Goal: Obtain resource: Obtain resource

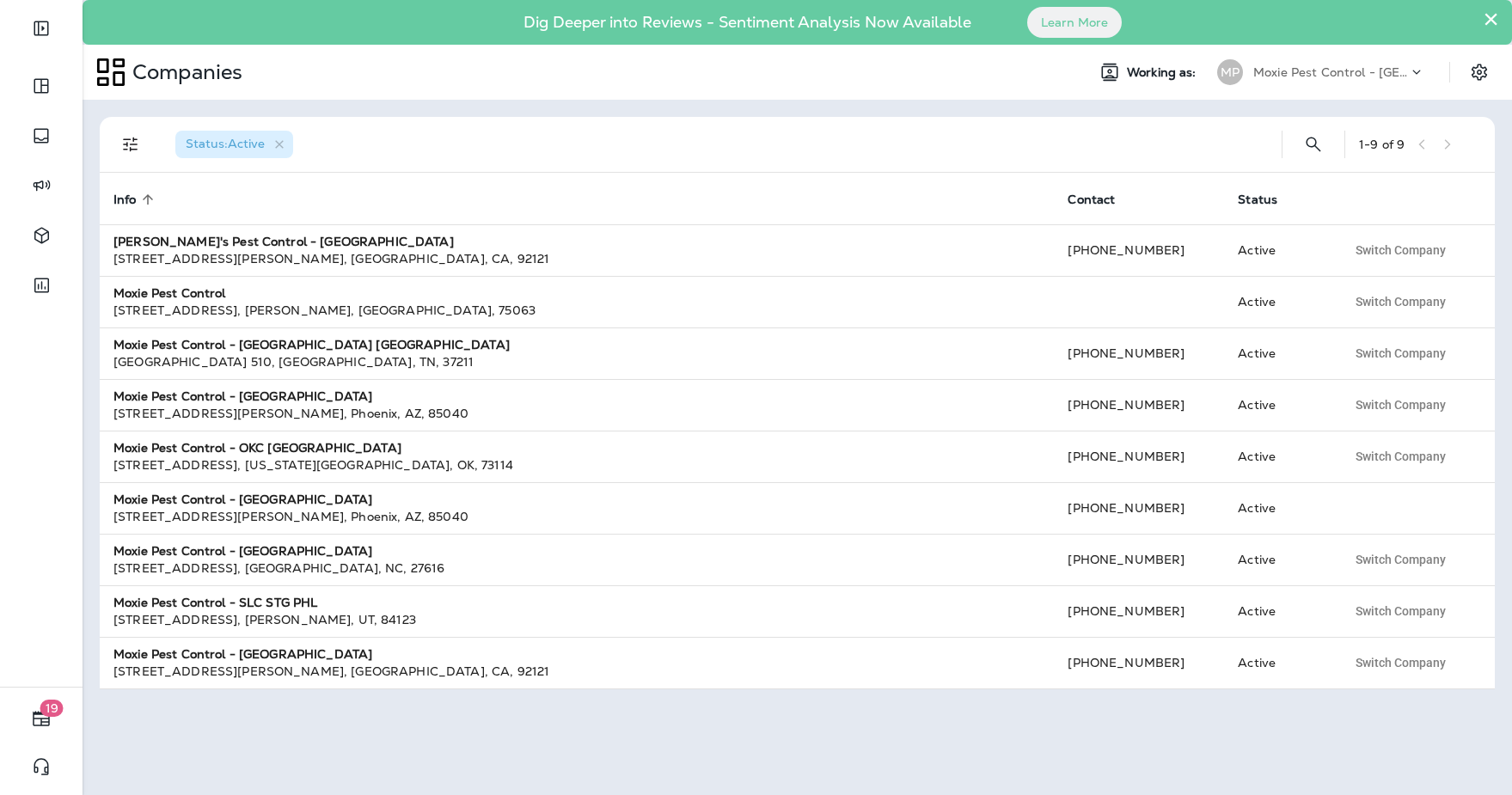
click at [1490, 23] on button "×" at bounding box center [1490, 19] width 16 height 28
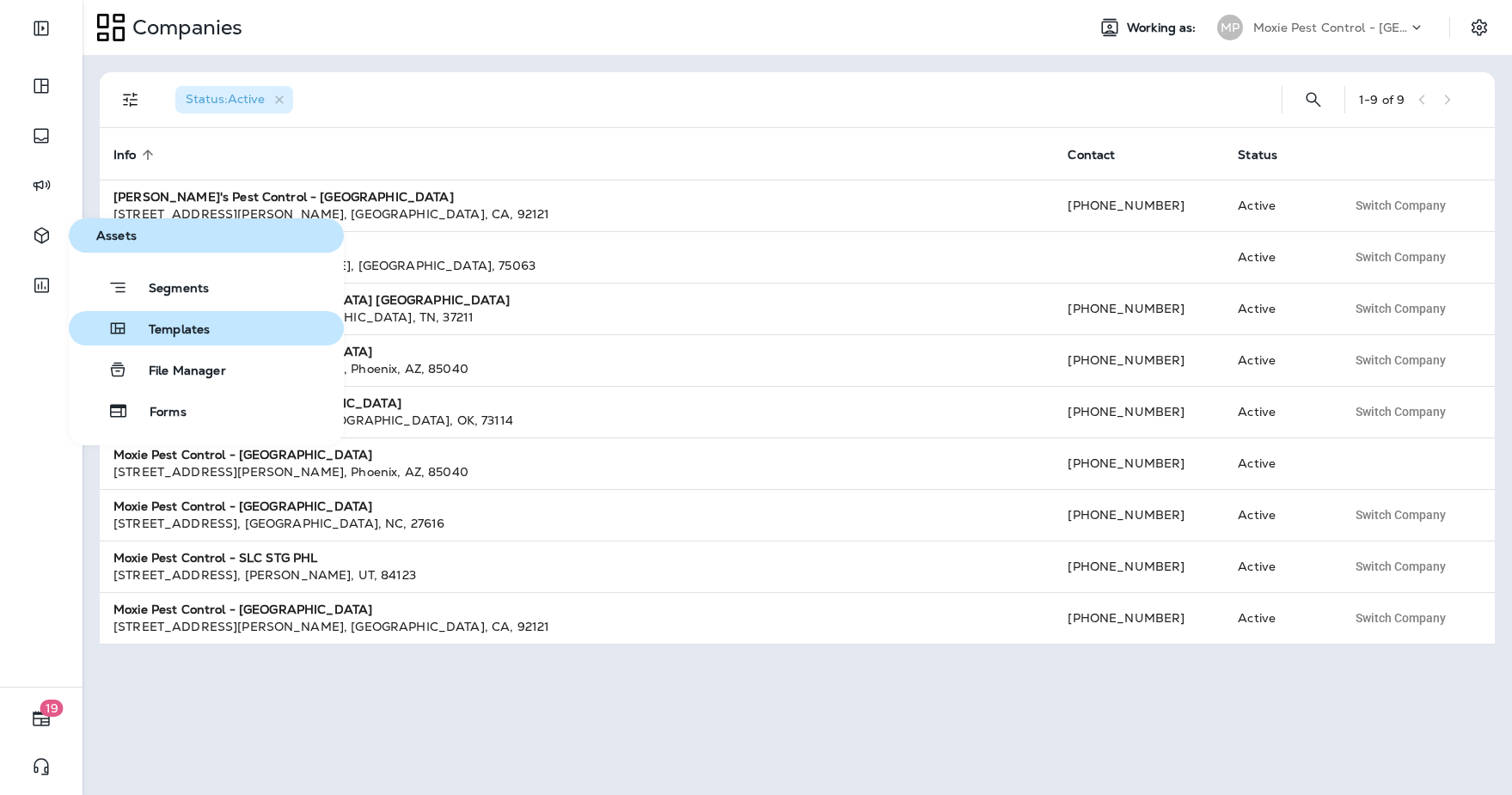
click at [212, 326] on button "Templates" at bounding box center [206, 329] width 275 height 34
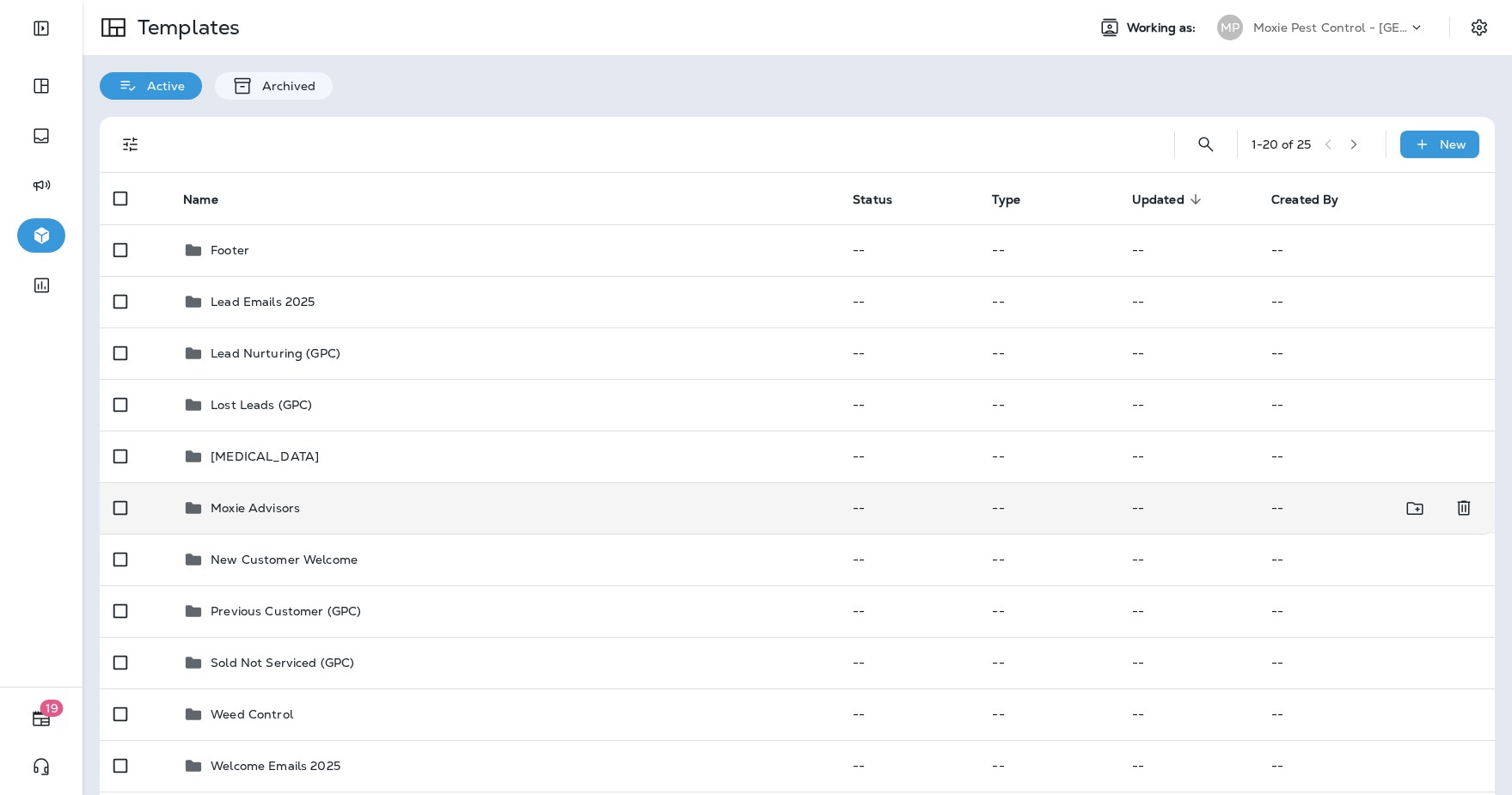
click at [438, 498] on div "Moxie Advisors" at bounding box center [504, 508] width 642 height 21
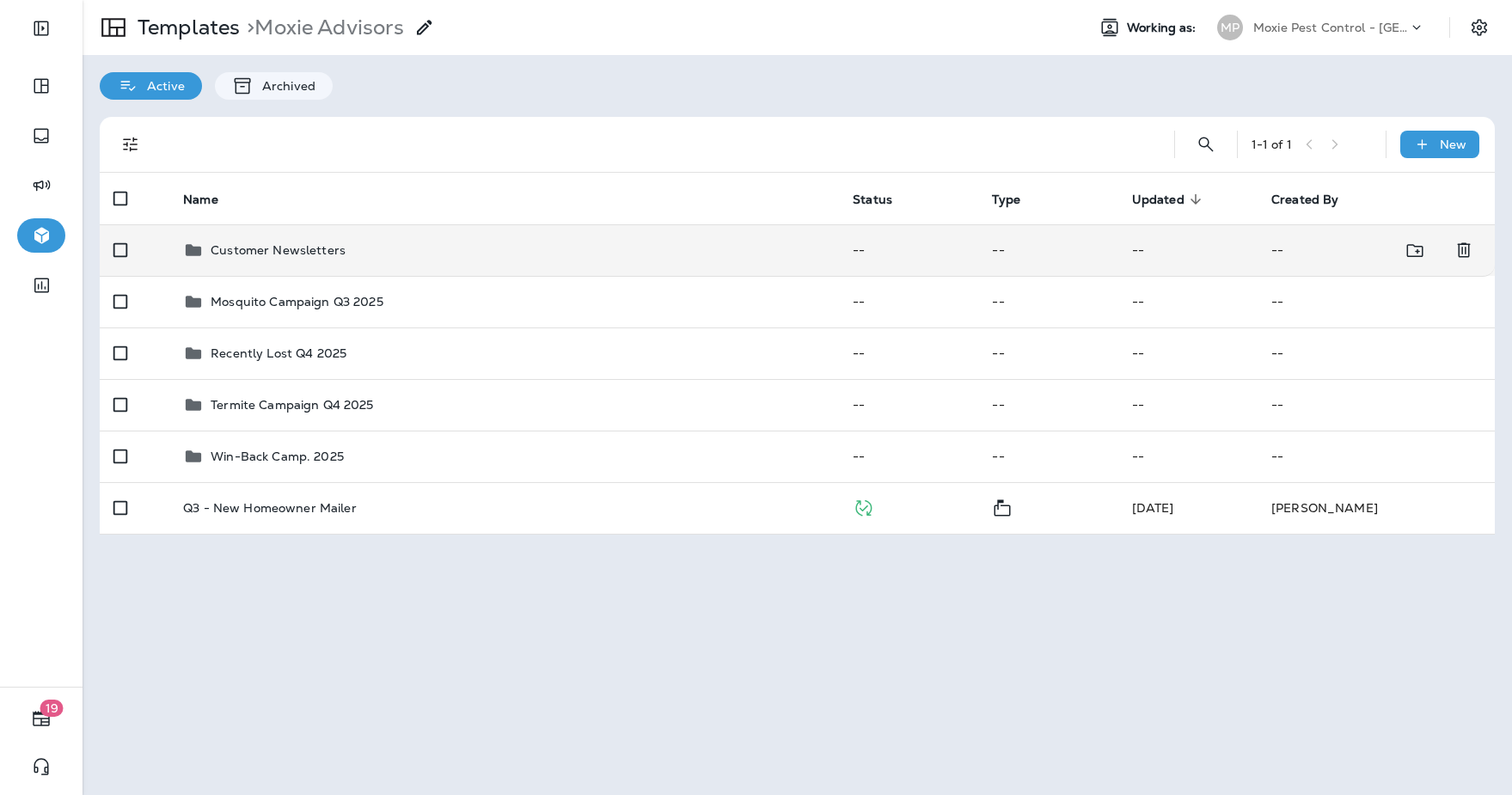
click at [234, 257] on p "Customer Newsletters" at bounding box center [278, 250] width 135 height 14
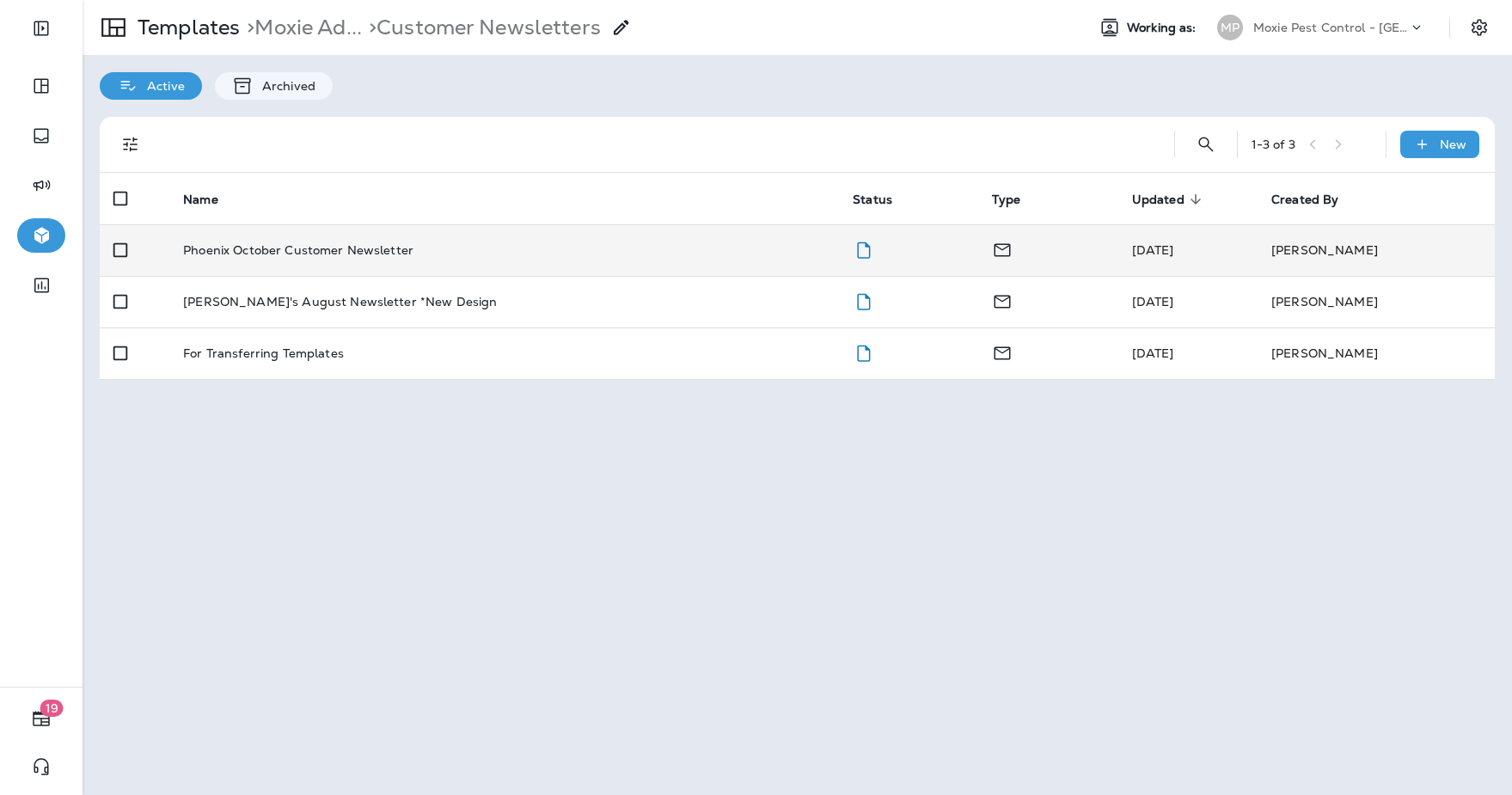
click at [234, 257] on p "Phoenix October Customer Newsletter" at bounding box center [298, 250] width 230 height 14
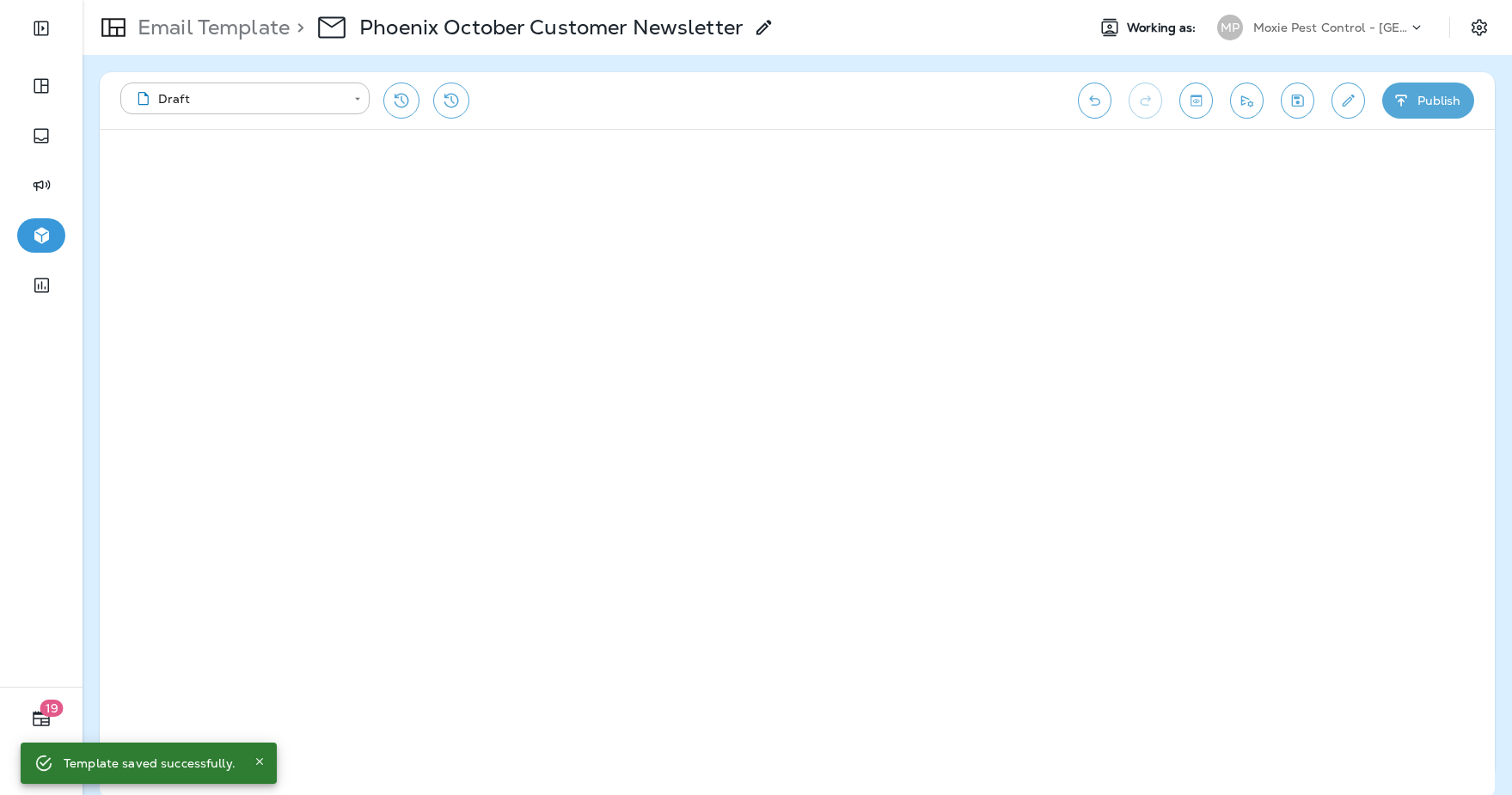
click at [1299, 101] on icon "Save" at bounding box center [1297, 101] width 18 height 17
click at [1293, 108] on icon "Save" at bounding box center [1297, 101] width 18 height 17
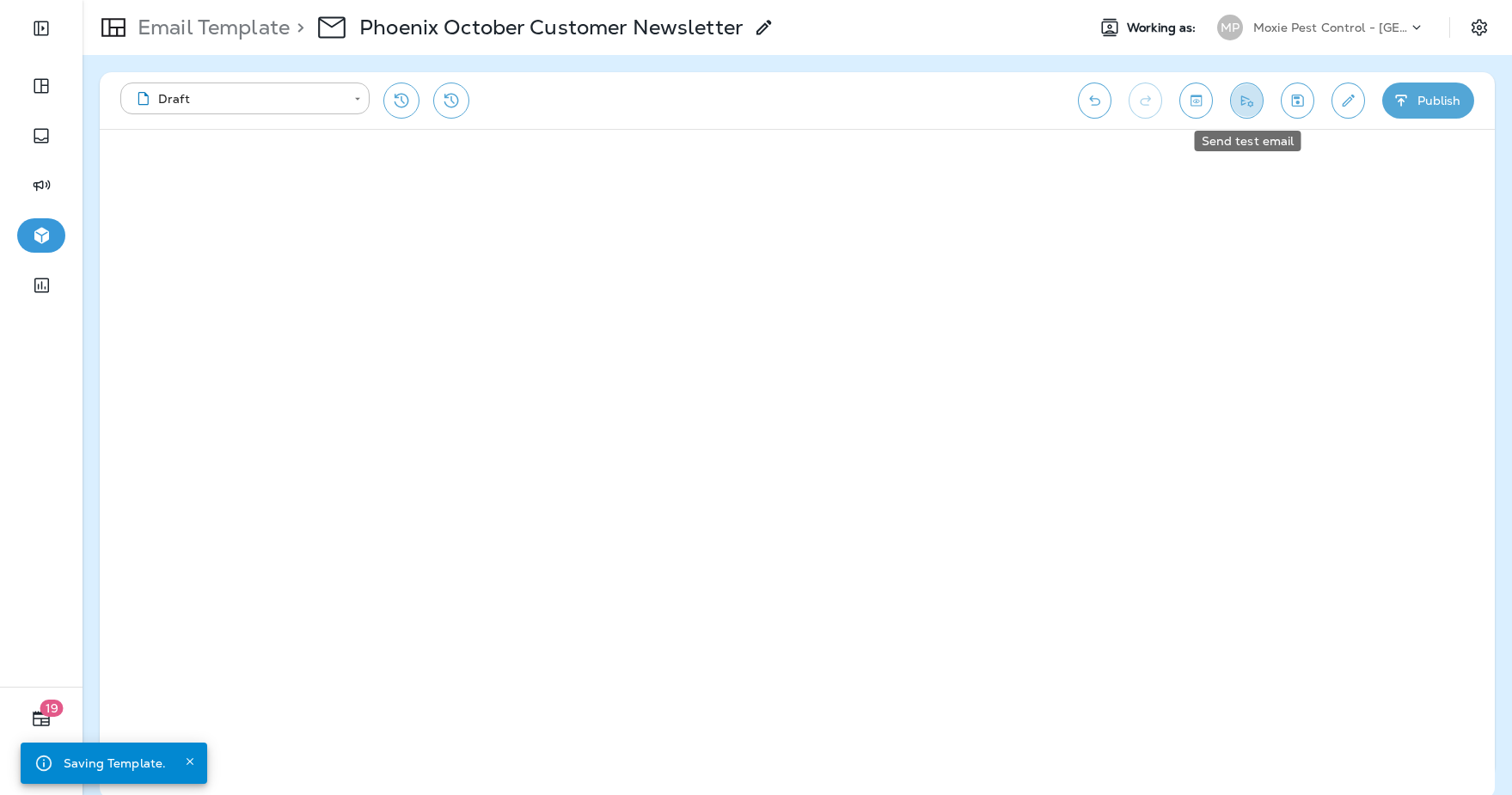
click at [1246, 103] on icon "Send test email" at bounding box center [1246, 101] width 18 height 17
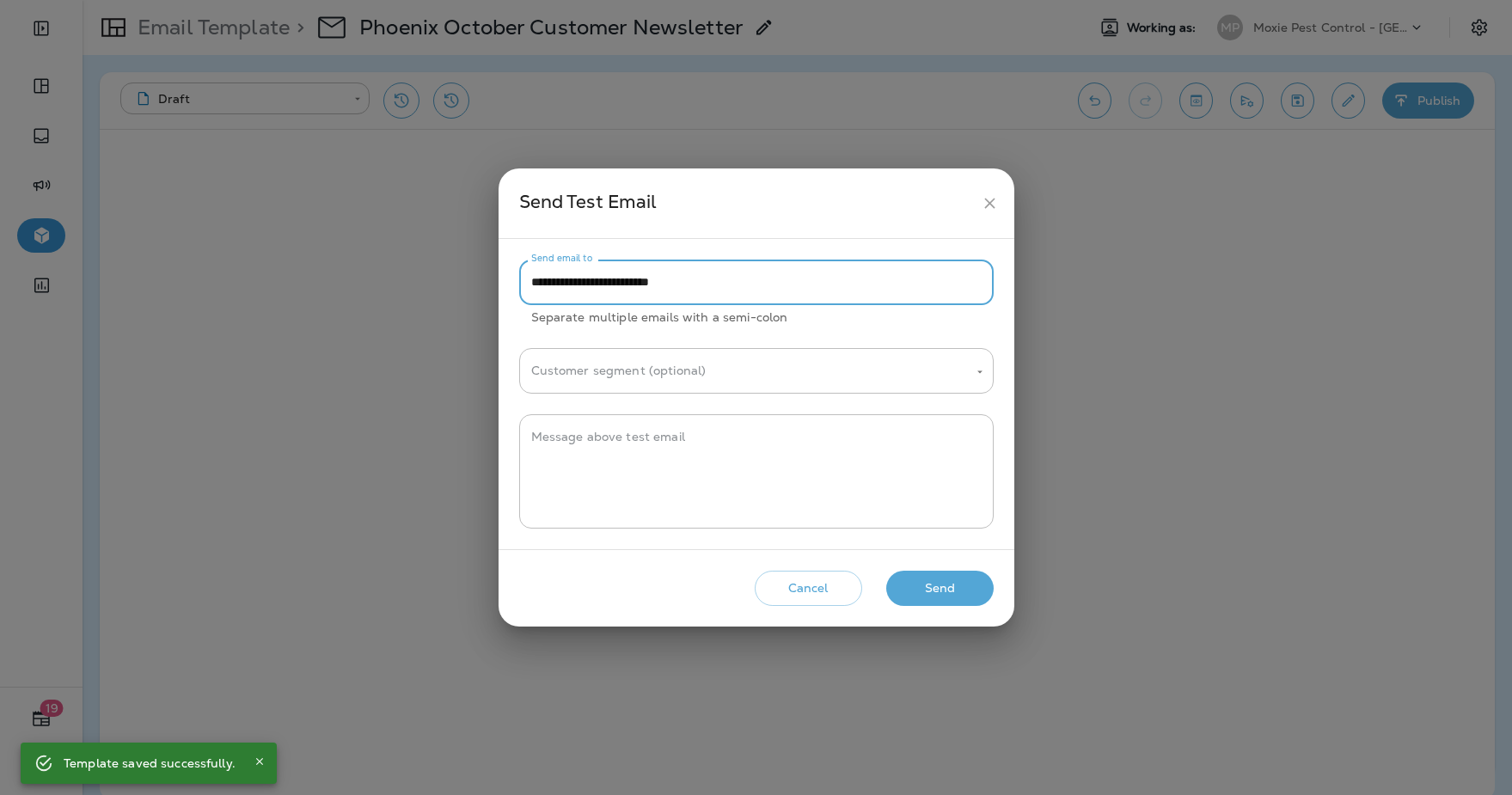
drag, startPoint x: 565, startPoint y: 281, endPoint x: 527, endPoint y: 281, distance: 38.0
click at [527, 281] on input "**********" at bounding box center [756, 282] width 474 height 46
type input "**********"
click at [952, 595] on button "Send" at bounding box center [940, 588] width 108 height 35
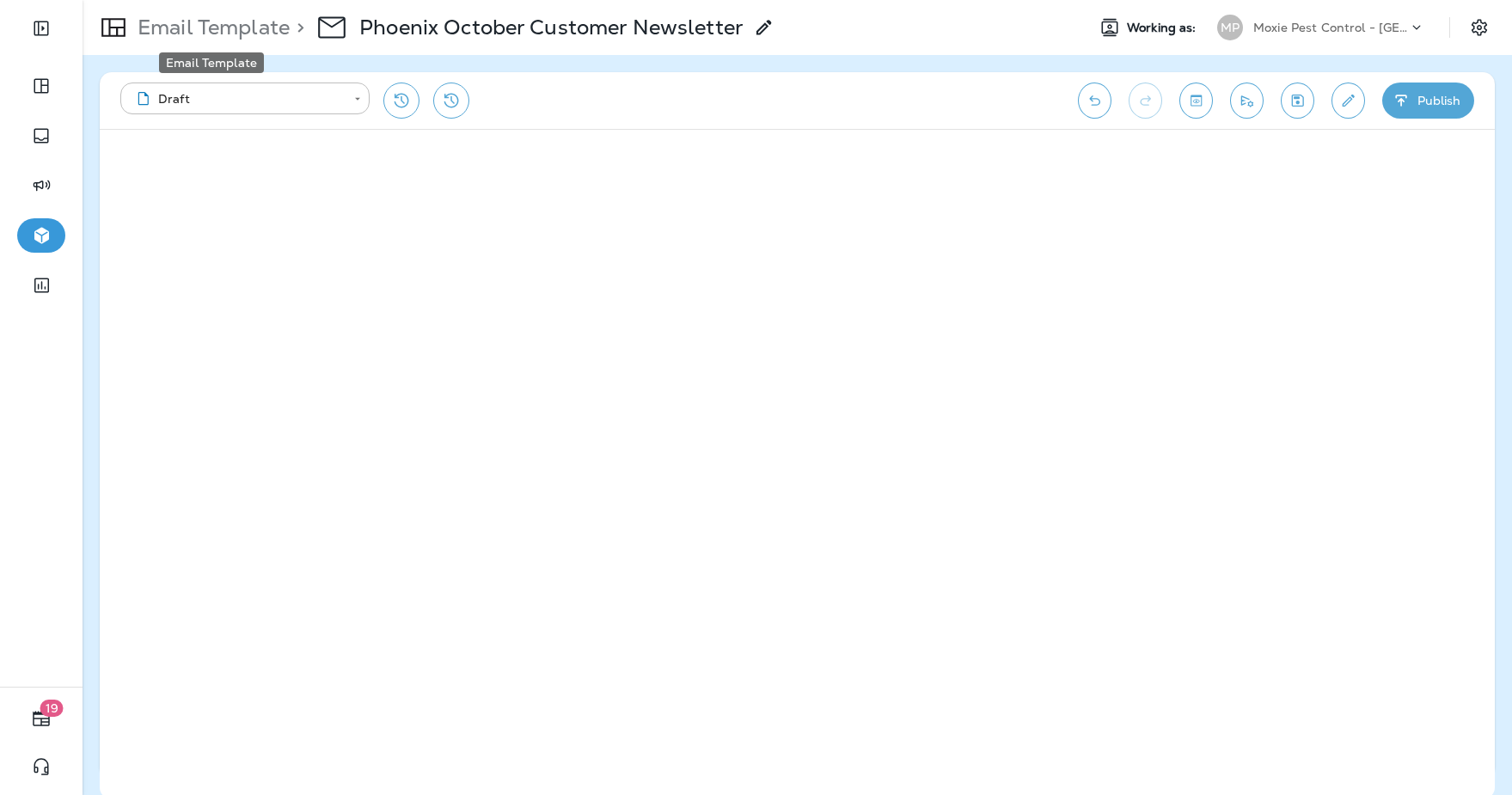
click at [240, 25] on p "Email Template" at bounding box center [210, 28] width 159 height 26
